Goal: Transaction & Acquisition: Purchase product/service

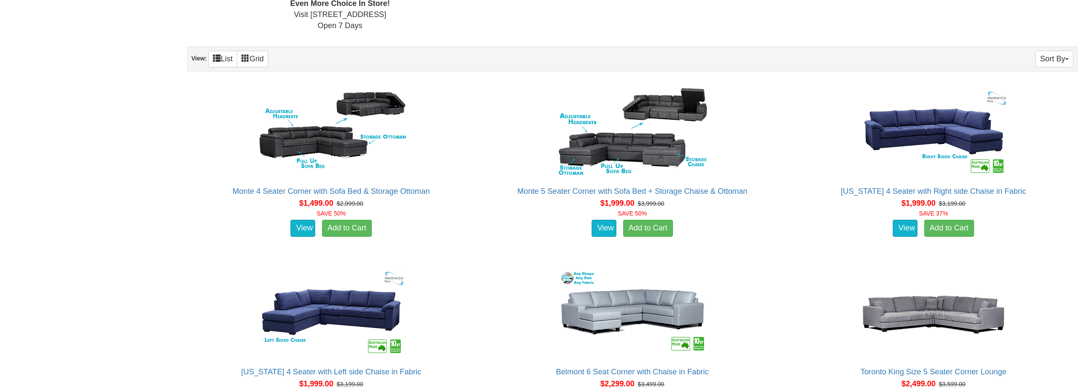
scroll to position [511, 0]
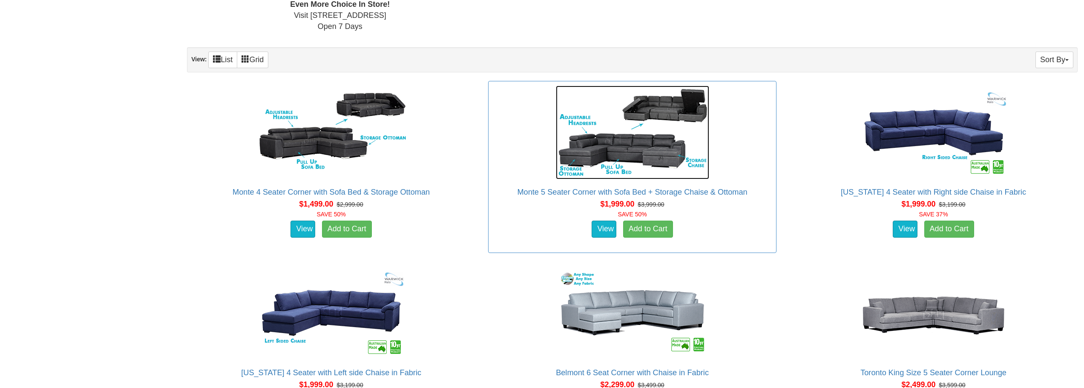
click at [632, 151] on img at bounding box center [632, 133] width 153 height 94
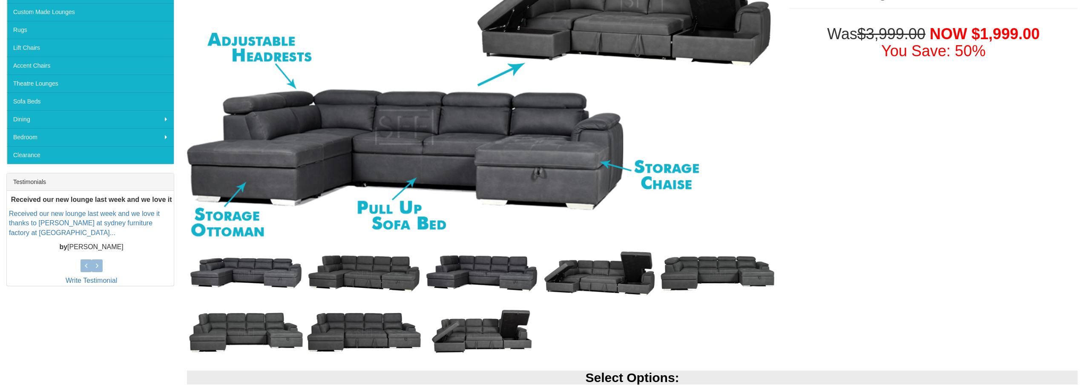
scroll to position [213, 0]
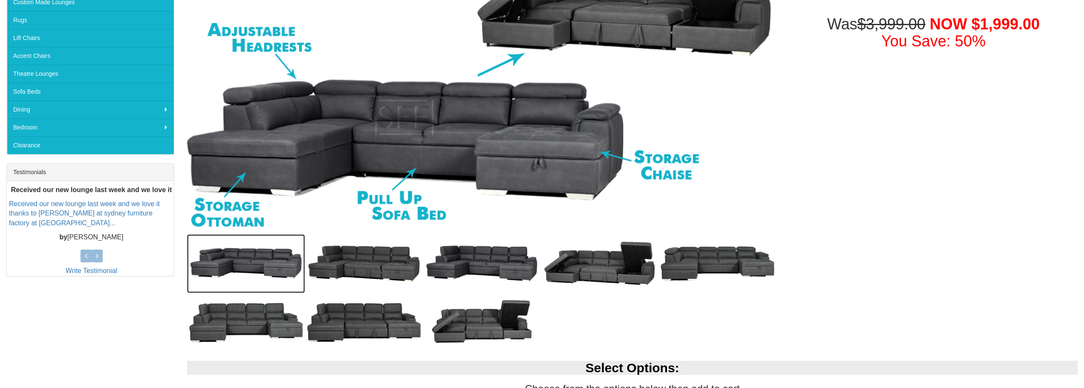
click at [253, 265] on img at bounding box center [246, 263] width 118 height 59
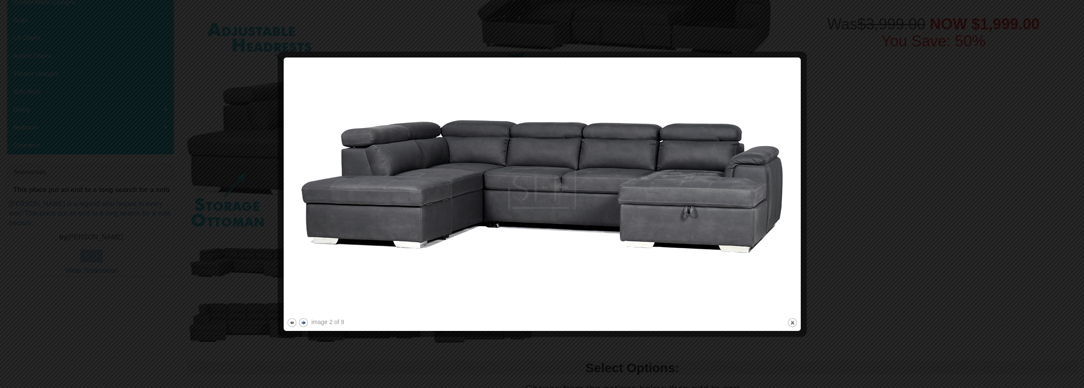
click at [303, 323] on button "next" at bounding box center [303, 322] width 11 height 11
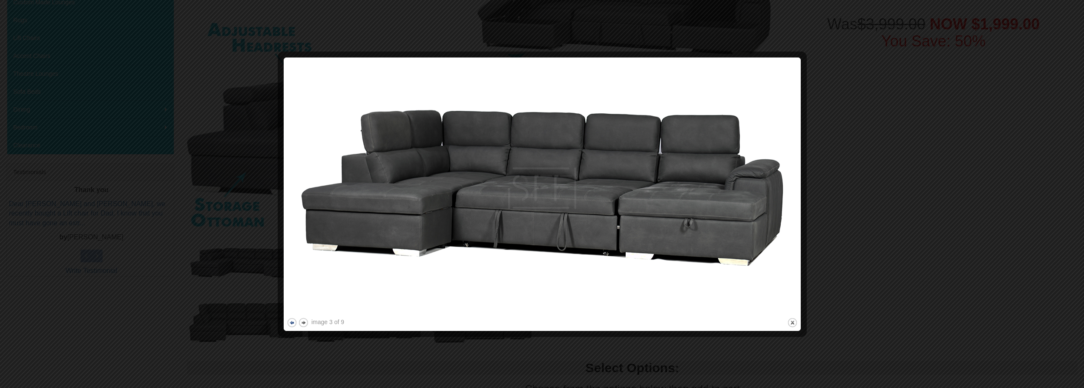
click at [288, 321] on button "previous" at bounding box center [292, 322] width 11 height 11
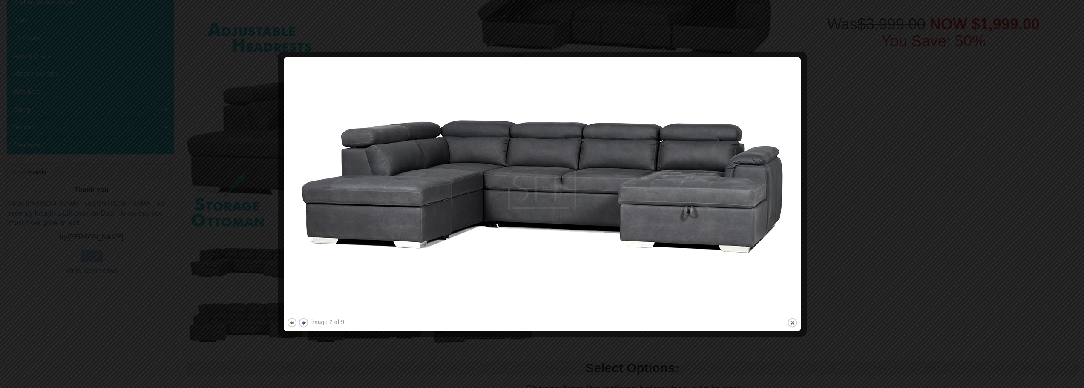
click at [304, 323] on button "next" at bounding box center [303, 322] width 11 height 11
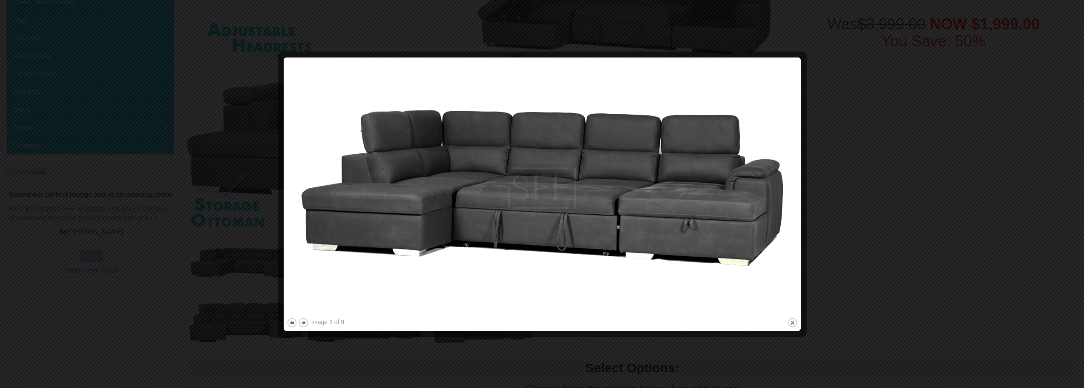
click at [291, 322] on button "previous" at bounding box center [292, 322] width 11 height 11
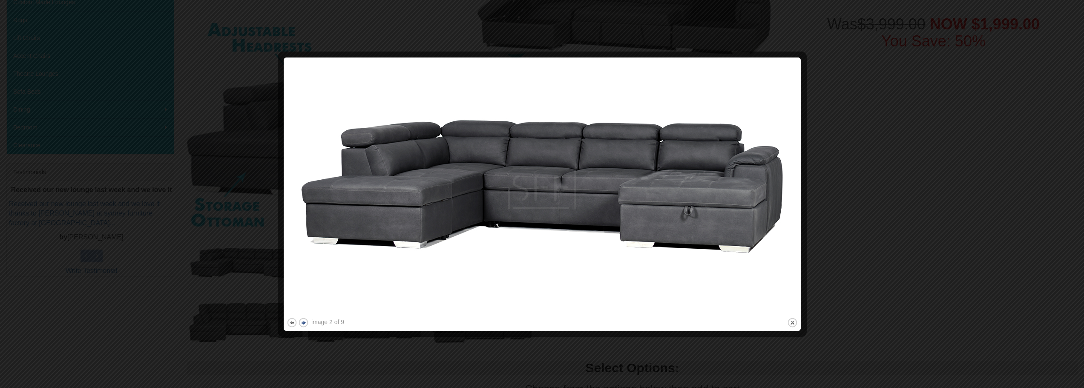
click at [303, 322] on button "next" at bounding box center [303, 322] width 11 height 11
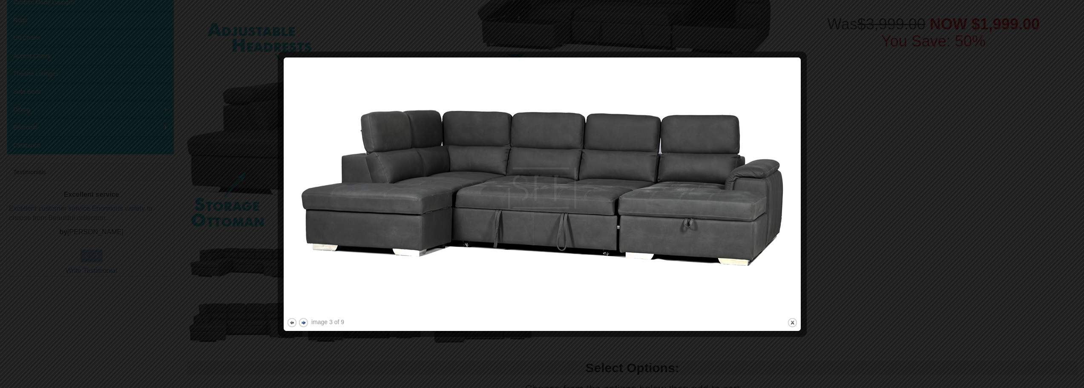
click at [303, 322] on button "next" at bounding box center [303, 322] width 11 height 11
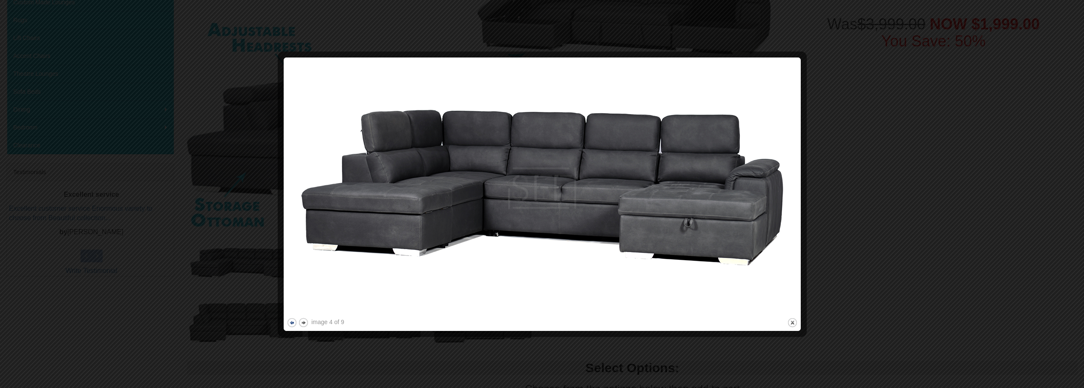
click at [291, 322] on button "previous" at bounding box center [292, 322] width 11 height 11
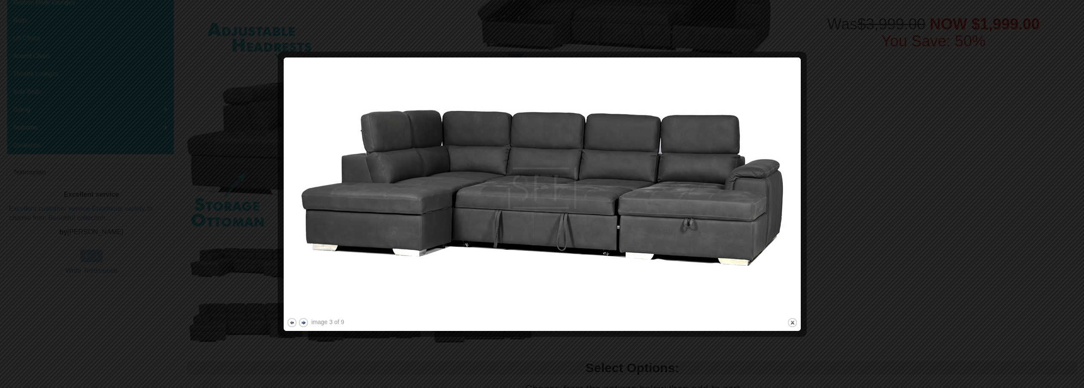
click at [303, 323] on button "next" at bounding box center [303, 322] width 11 height 11
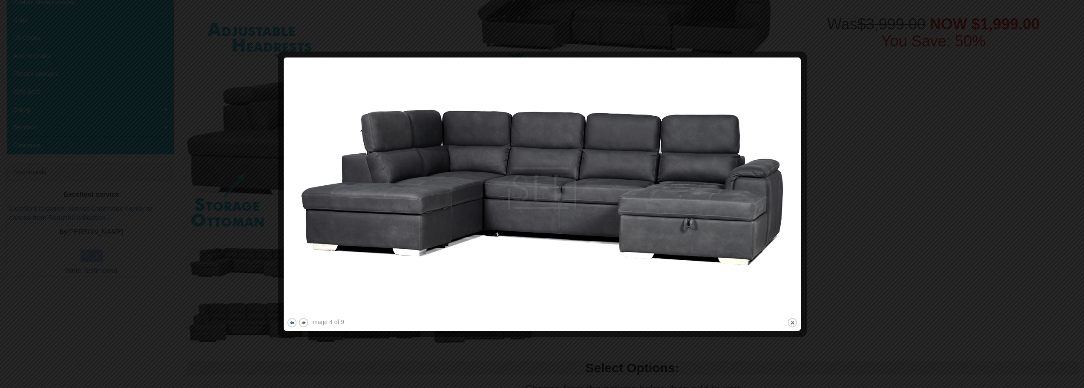
click at [290, 323] on button "previous" at bounding box center [292, 322] width 11 height 11
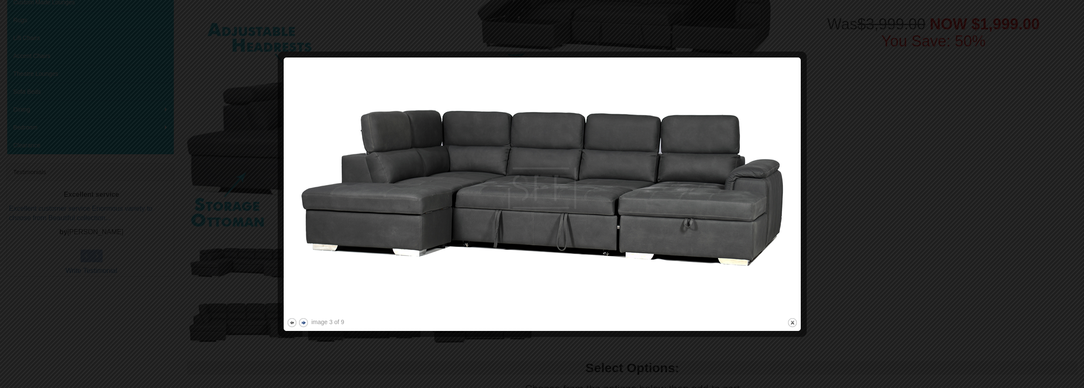
click at [303, 323] on button "next" at bounding box center [303, 322] width 11 height 11
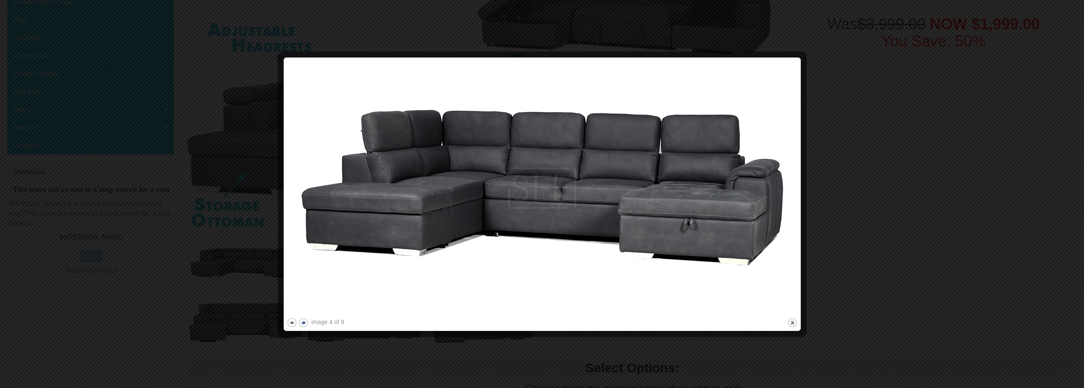
click at [303, 323] on button "next" at bounding box center [303, 322] width 11 height 11
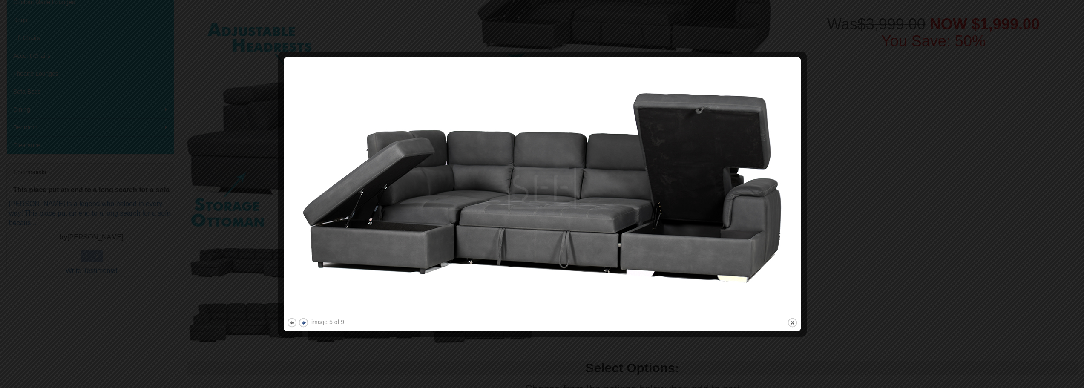
click at [303, 323] on button "next" at bounding box center [303, 322] width 11 height 11
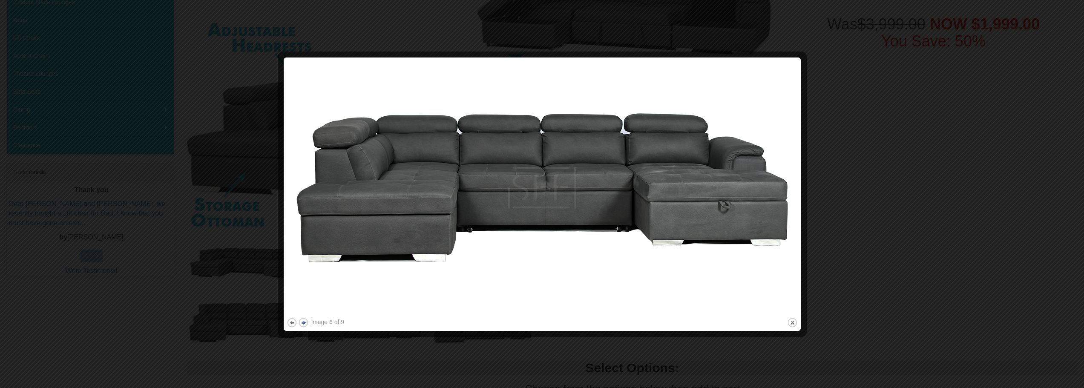
click at [303, 323] on button "next" at bounding box center [303, 322] width 11 height 11
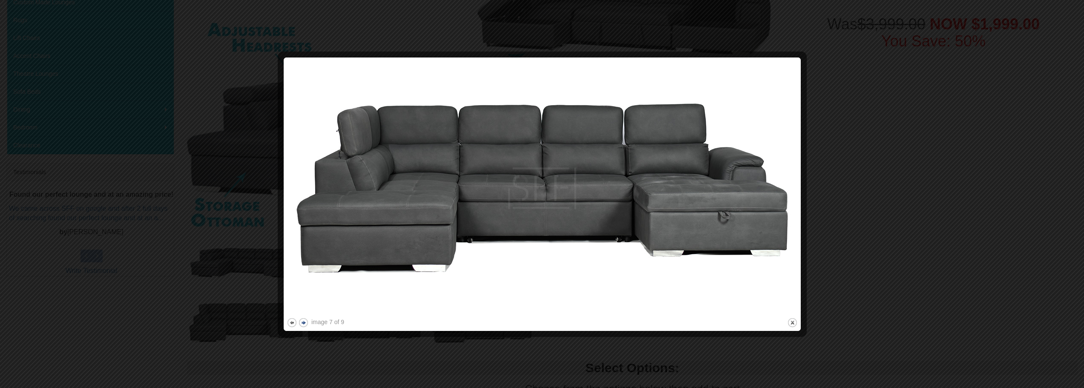
click at [303, 323] on button "next" at bounding box center [303, 322] width 11 height 11
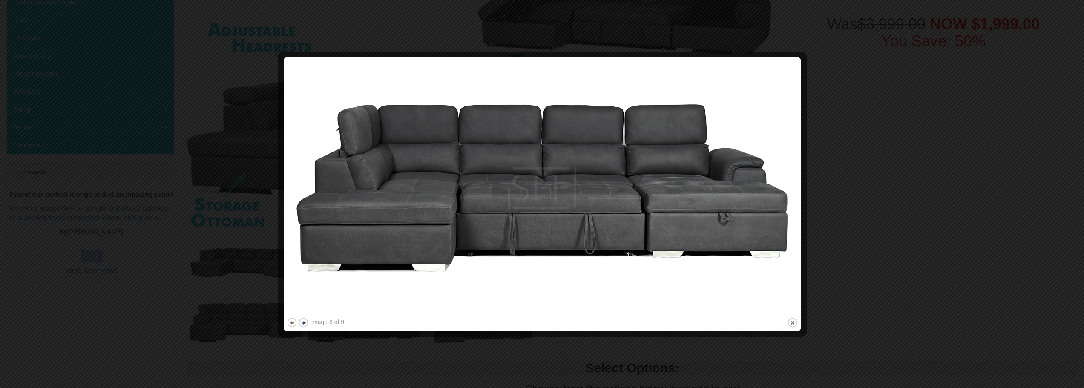
click at [303, 323] on button "next" at bounding box center [303, 322] width 11 height 11
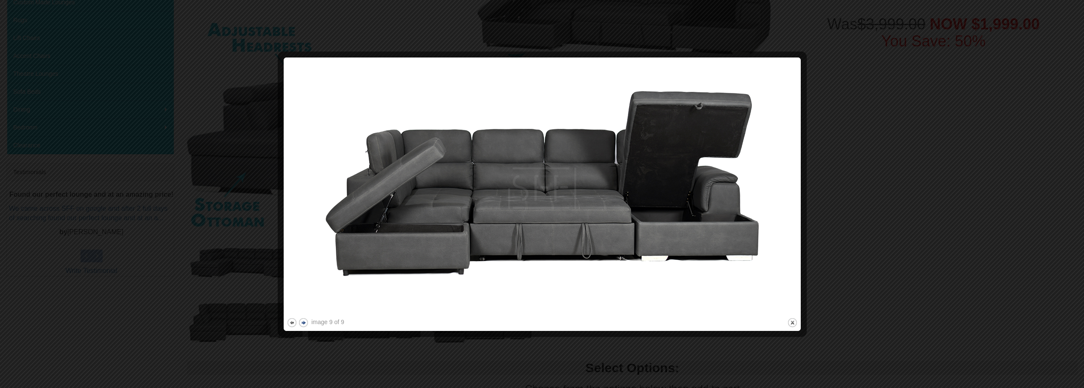
click at [303, 323] on button "next" at bounding box center [303, 322] width 11 height 11
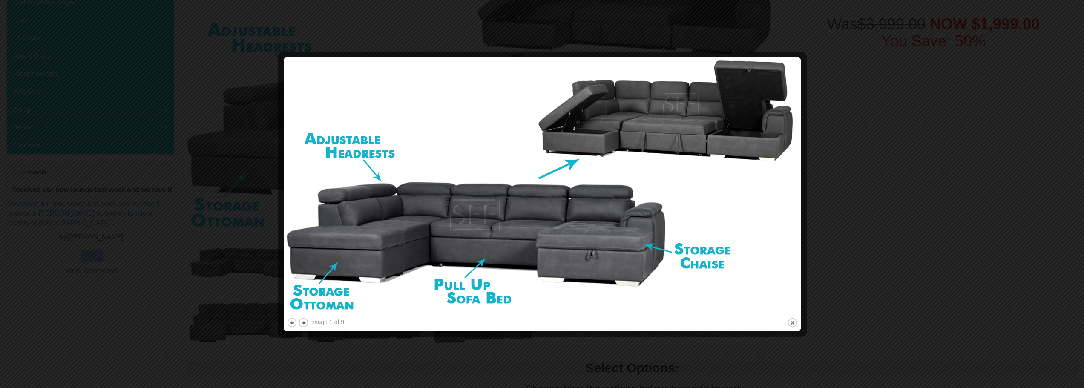
click at [897, 228] on div at bounding box center [542, 194] width 1084 height 388
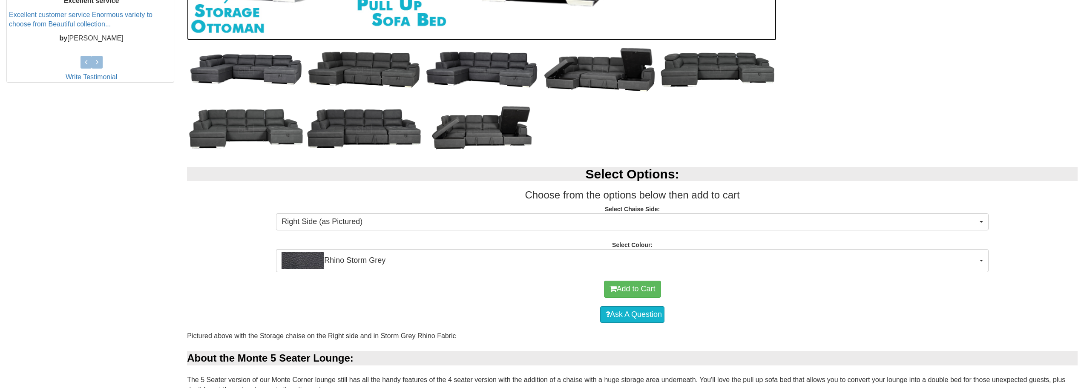
scroll to position [493, 0]
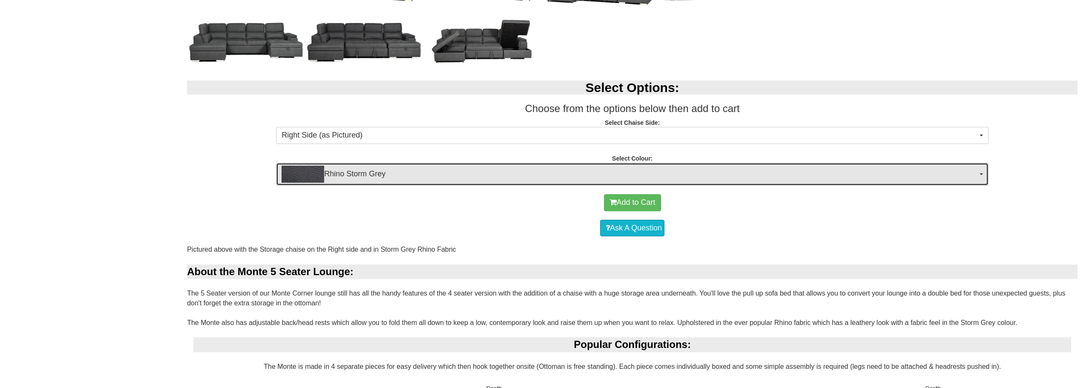
click at [976, 176] on span "Rhino Storm Grey" at bounding box center [630, 174] width 696 height 17
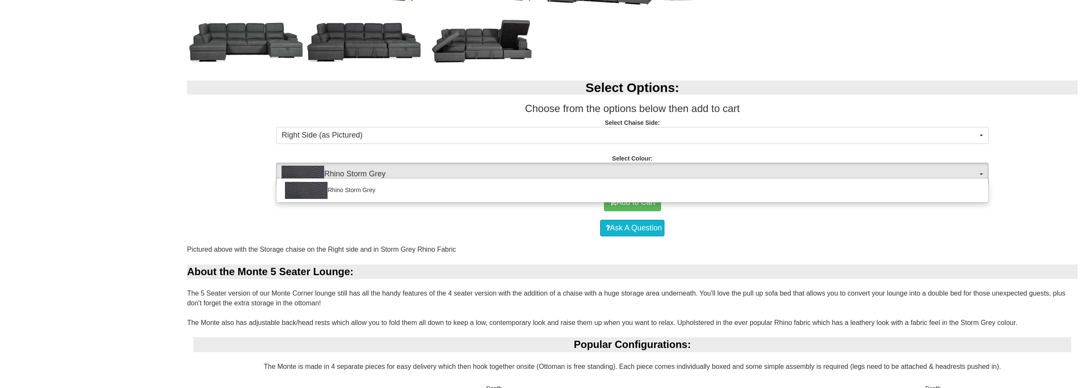
click at [859, 238] on div "Ask A Question" at bounding box center [632, 229] width 882 height 26
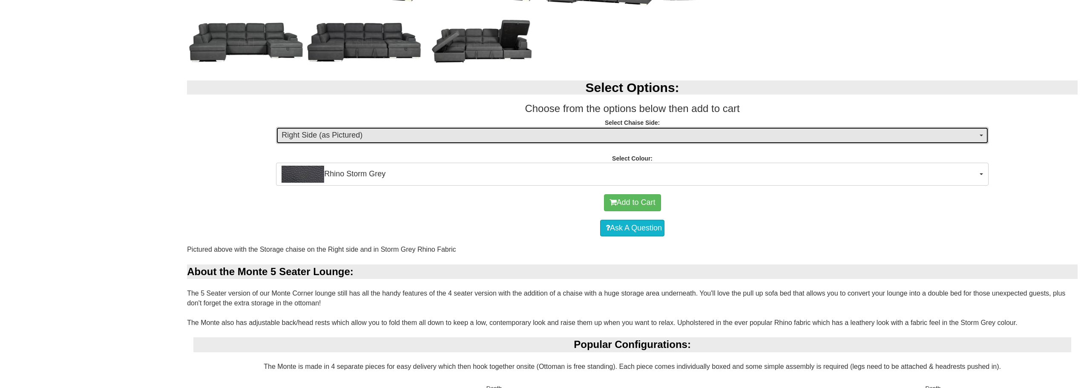
click at [821, 139] on span "Right Side (as Pictured)" at bounding box center [630, 135] width 696 height 11
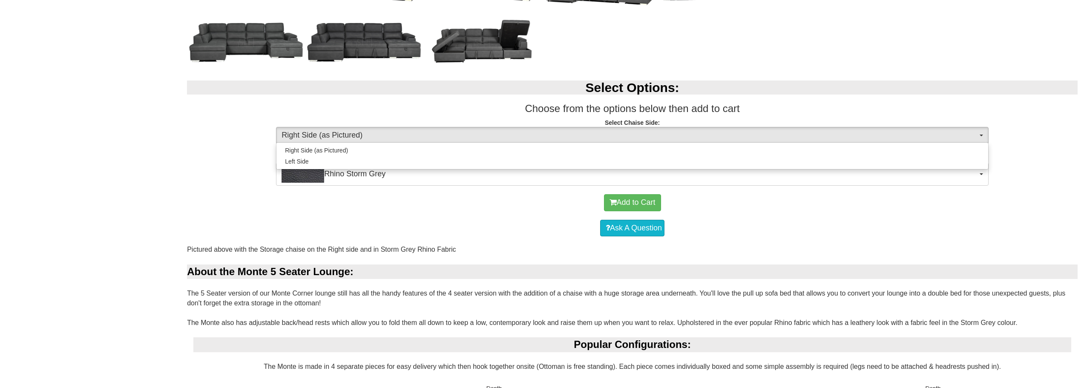
click at [496, 219] on div "Ask A Question" at bounding box center [632, 229] width 882 height 26
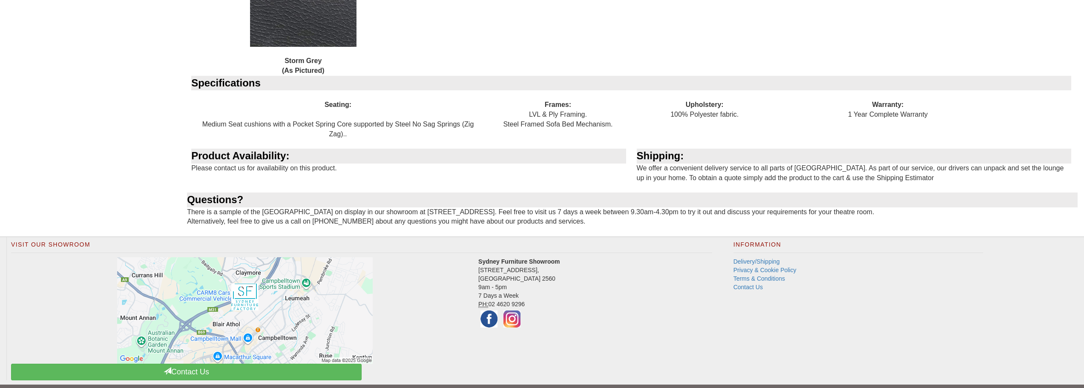
scroll to position [1132, 0]
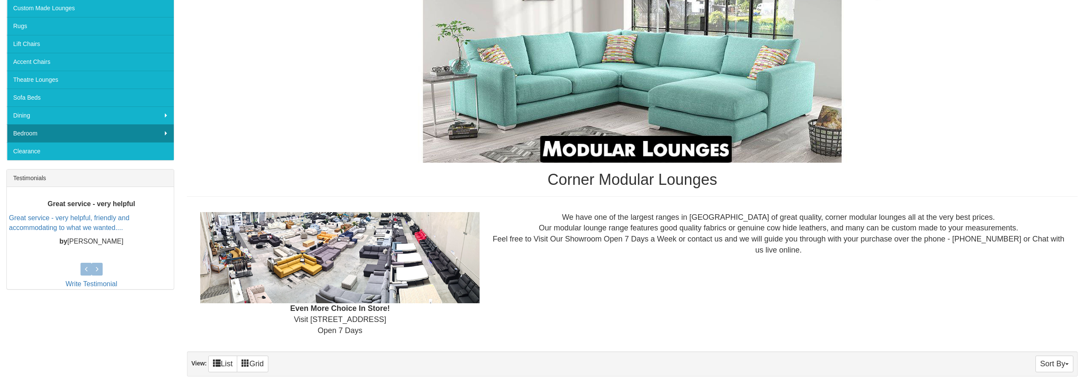
scroll to position [85, 0]
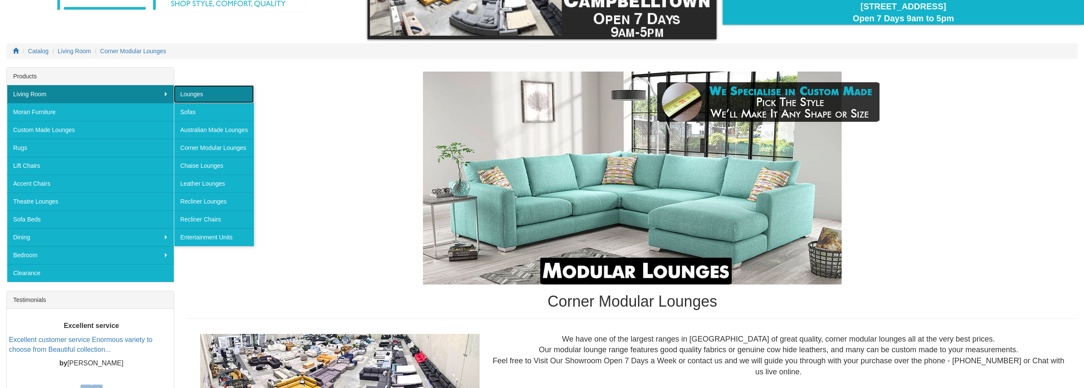
click at [187, 92] on link "Lounges" at bounding box center [214, 94] width 80 height 18
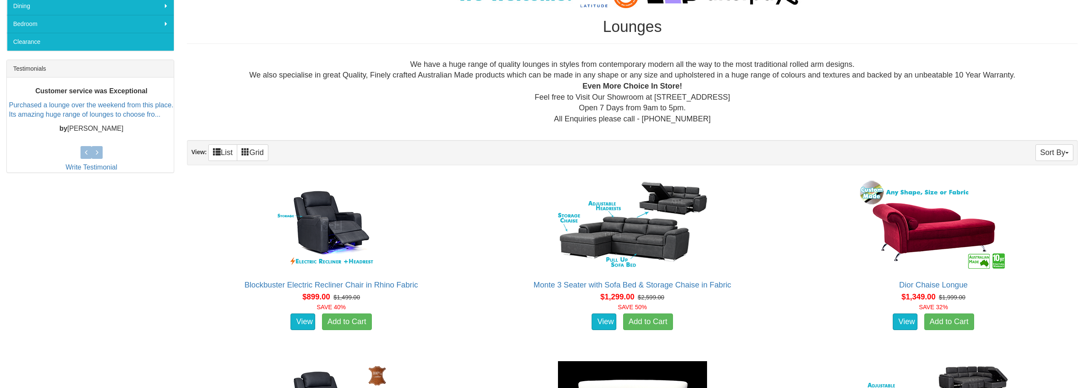
scroll to position [170, 0]
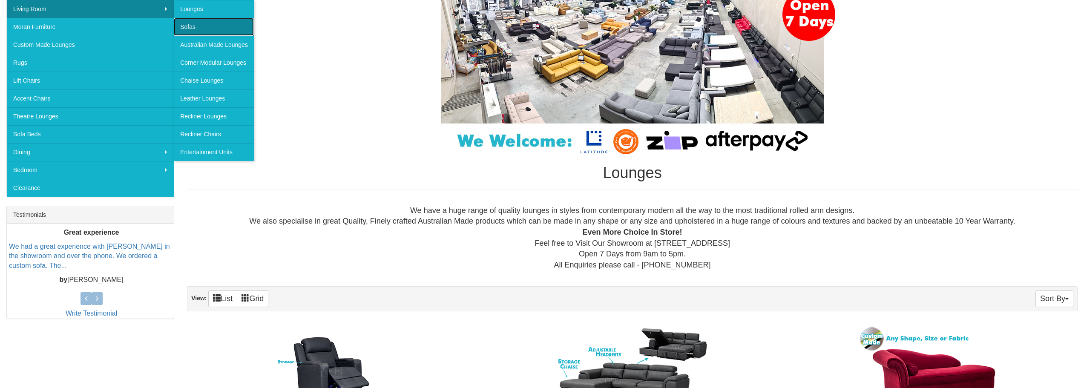
click at [192, 24] on link "Sofas" at bounding box center [214, 27] width 80 height 18
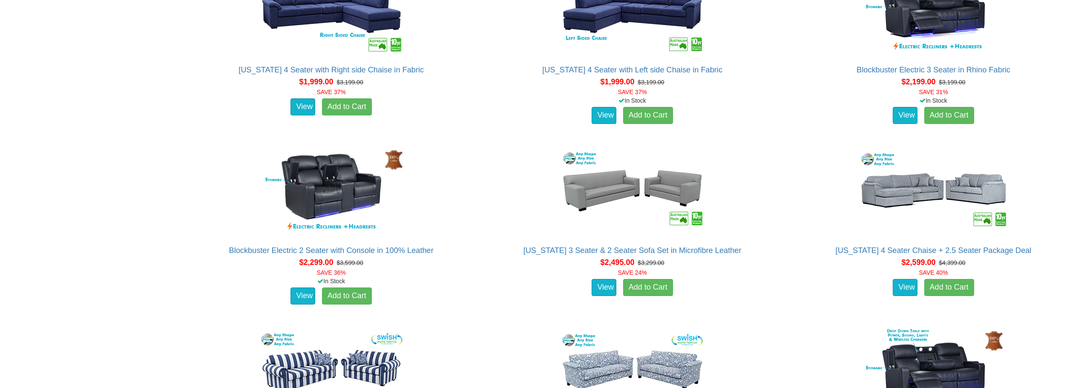
scroll to position [1619, 0]
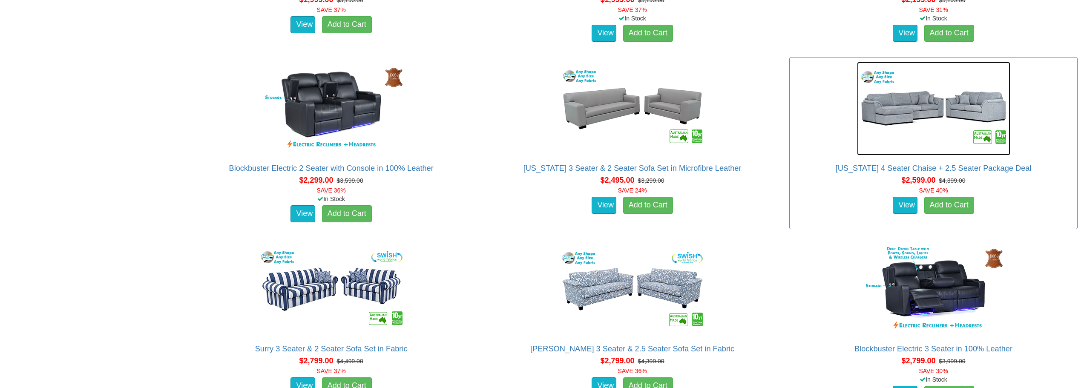
click at [948, 109] on img at bounding box center [933, 109] width 153 height 94
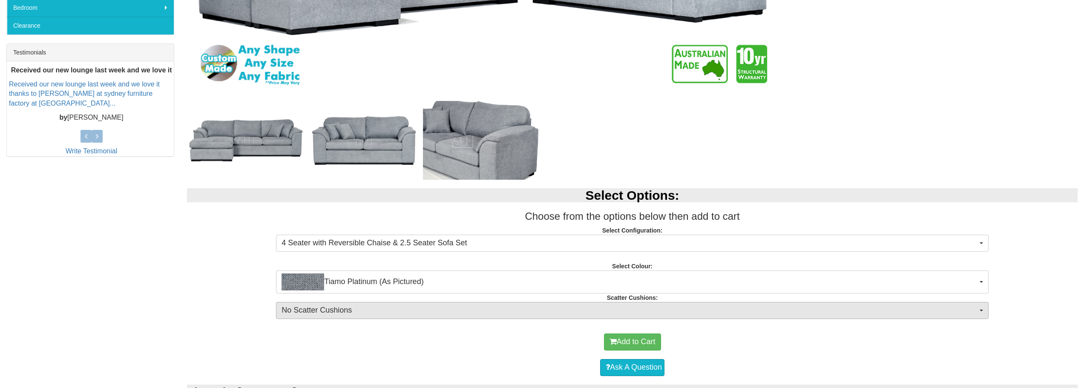
scroll to position [383, 0]
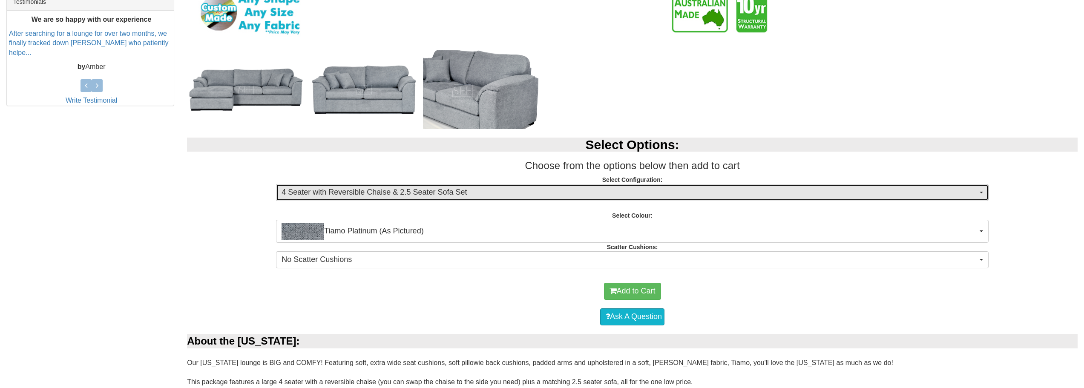
click at [980, 194] on button "4 Seater with Reversible Chaise & 2.5 Seater Sofa Set" at bounding box center [632, 192] width 713 height 17
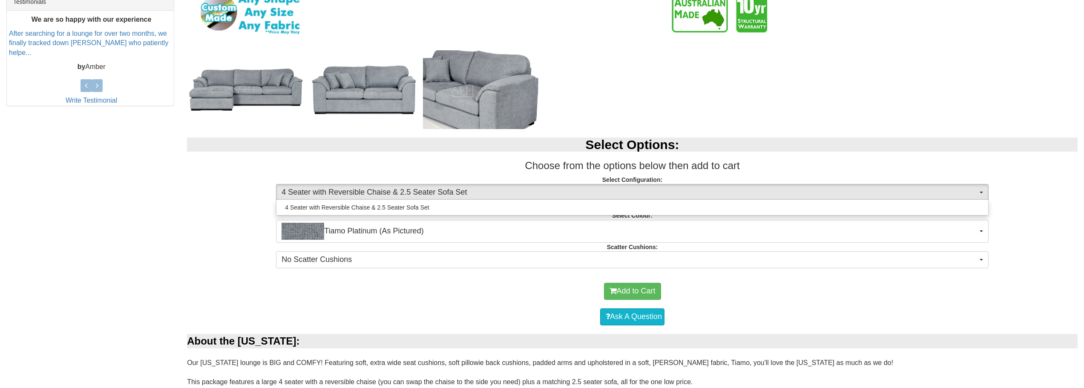
click at [883, 161] on h3 "Choose from the options below then add to cart" at bounding box center [632, 165] width 891 height 11
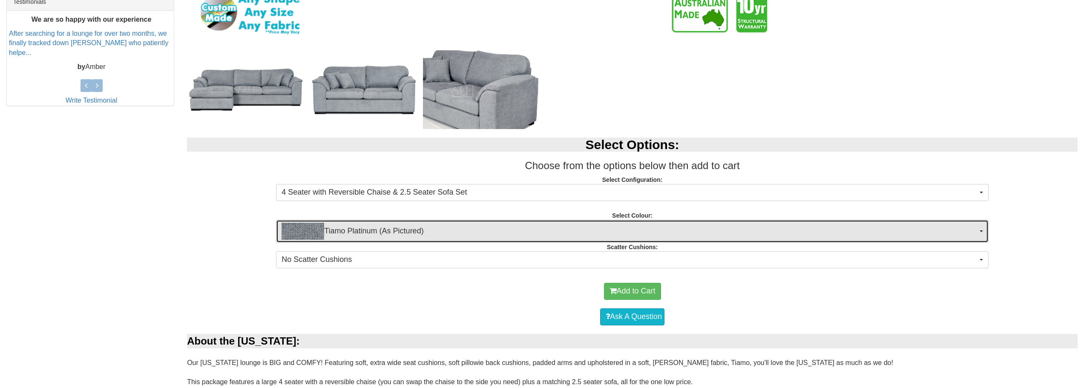
click at [841, 236] on span "Tiamo Platinum (As Pictured)" at bounding box center [630, 231] width 696 height 17
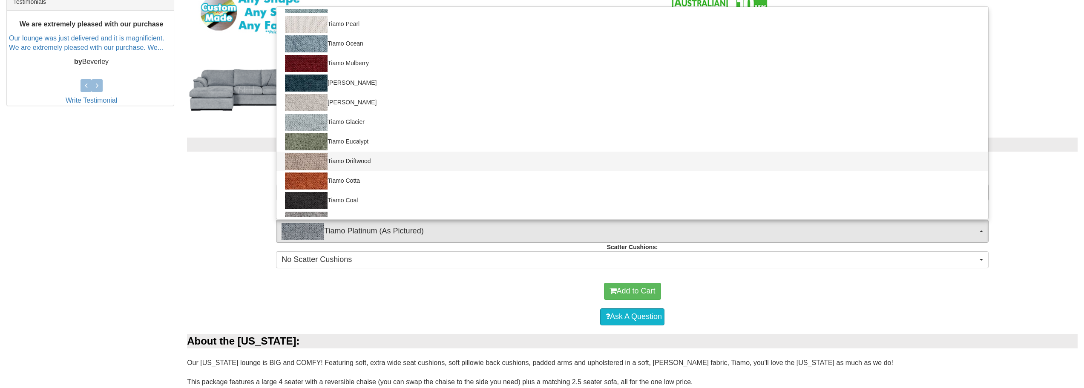
scroll to position [164, 0]
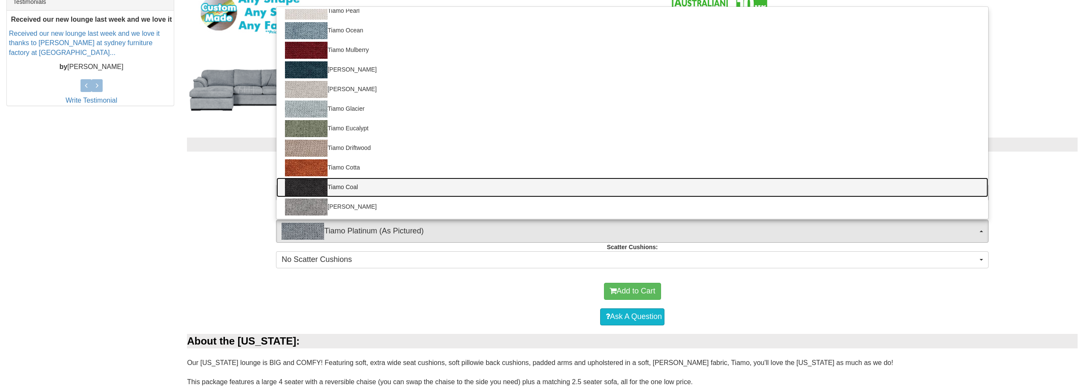
click at [350, 187] on link "Tiamo Coal" at bounding box center [633, 188] width 712 height 20
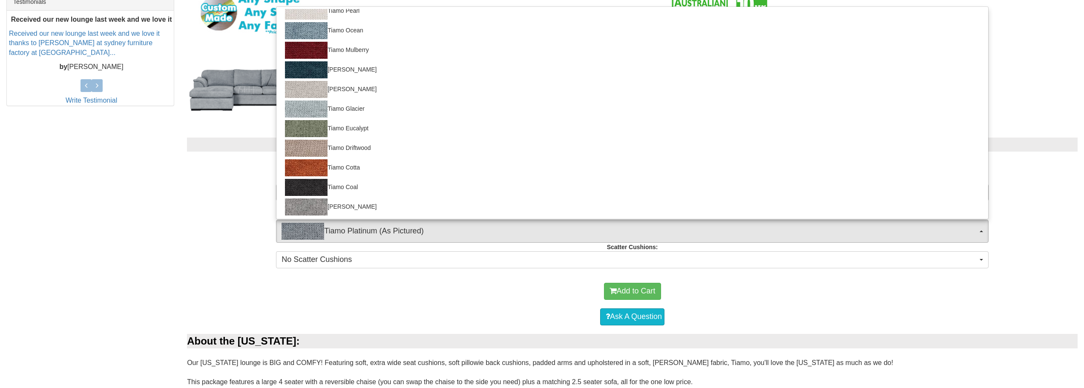
select select "2063"
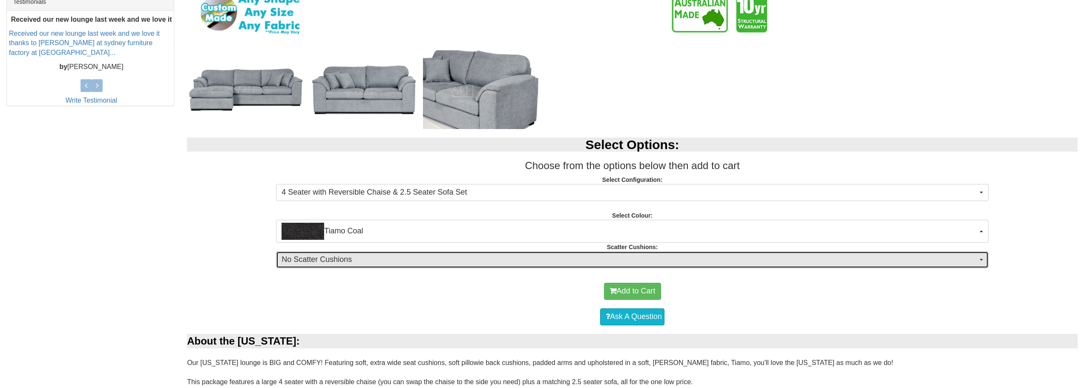
click at [864, 265] on span "No Scatter Cushions" at bounding box center [630, 259] width 696 height 11
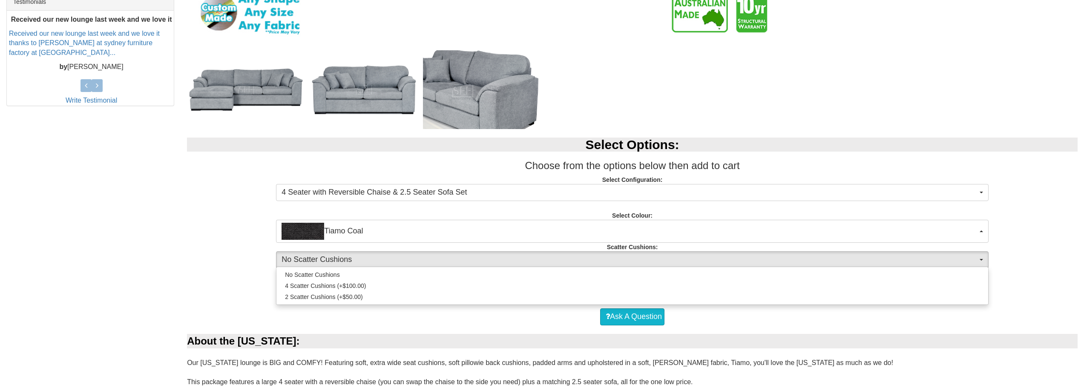
click at [202, 241] on div "Select Options: Choose from the options below then add to cart Select Configura…" at bounding box center [633, 201] width 904 height 145
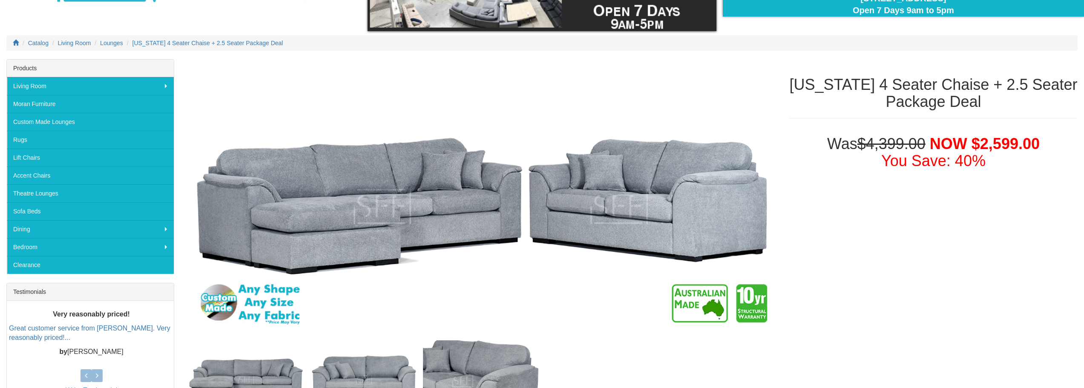
scroll to position [0, 0]
